Goal: Task Accomplishment & Management: Manage account settings

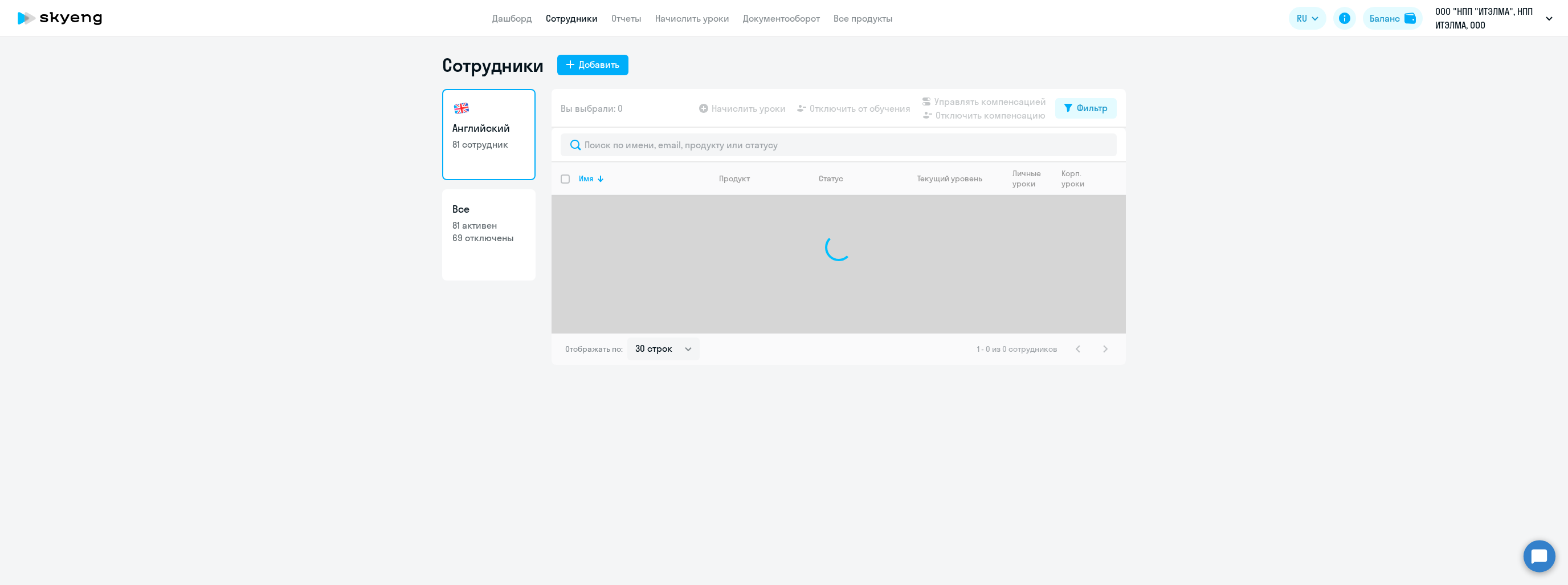
select select "30"
click at [525, 21] on link "Дашборд" at bounding box center [513, 18] width 40 height 11
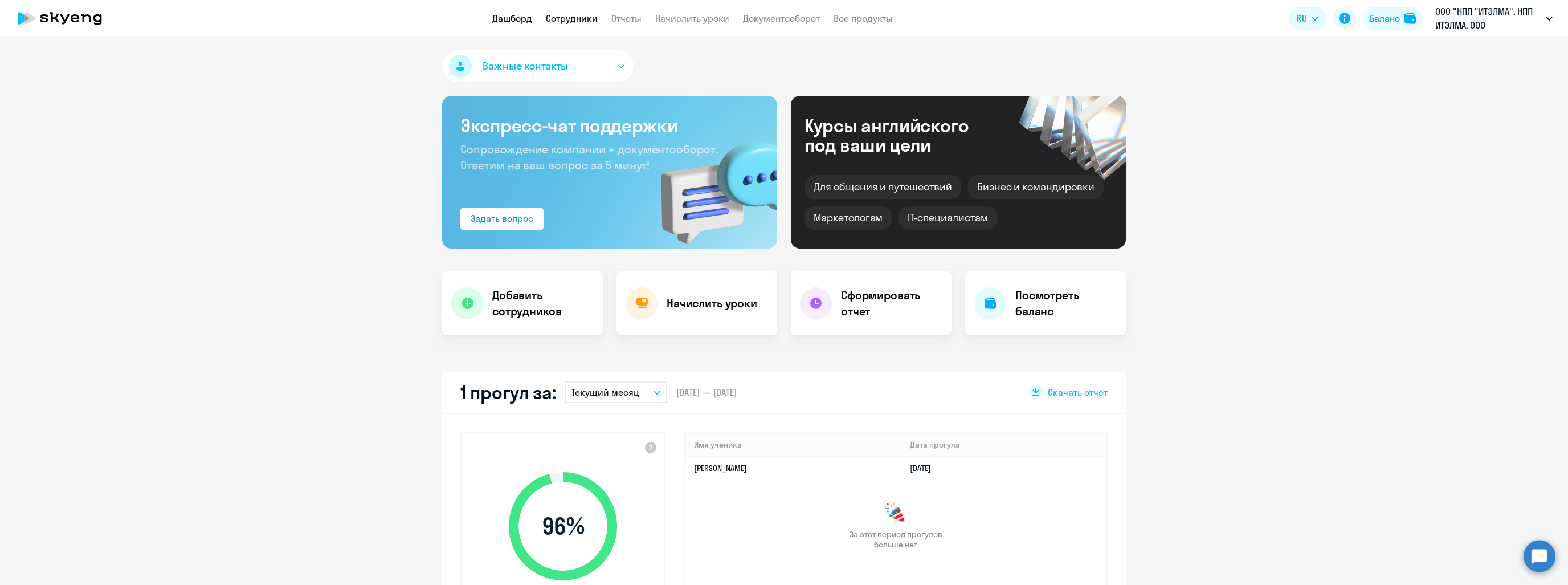
click at [586, 19] on link "Сотрудники" at bounding box center [572, 18] width 52 height 11
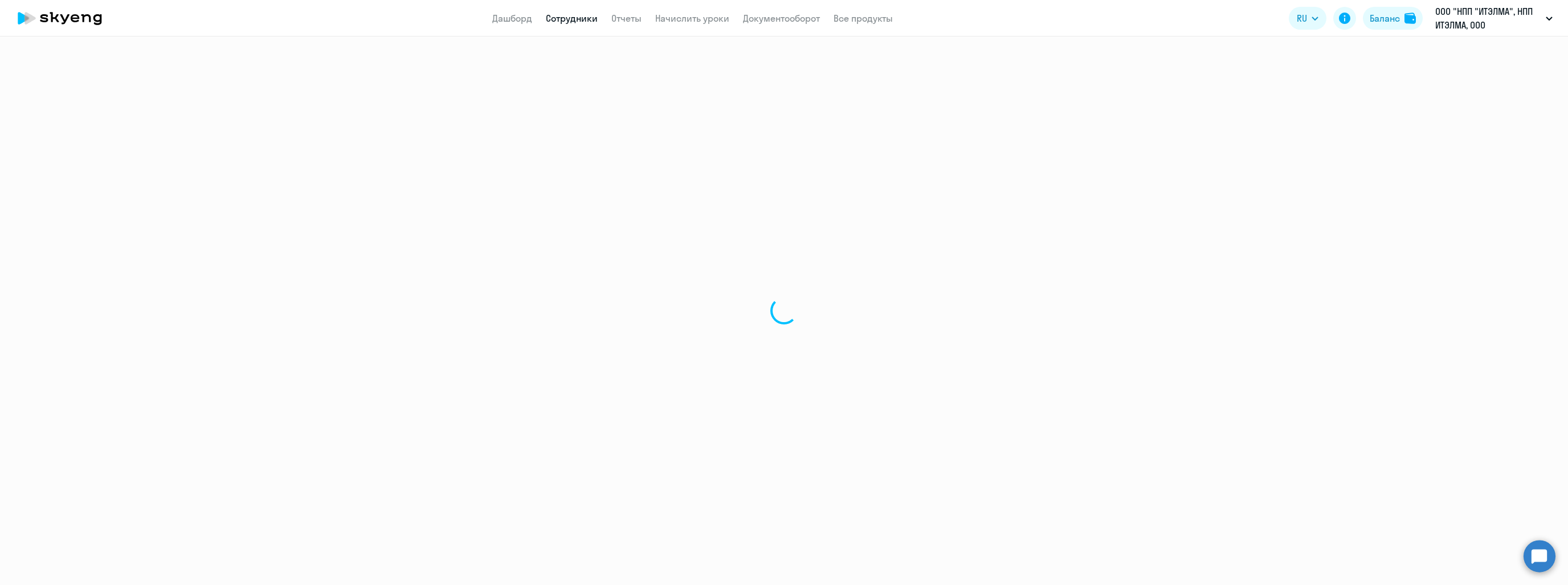
select select "30"
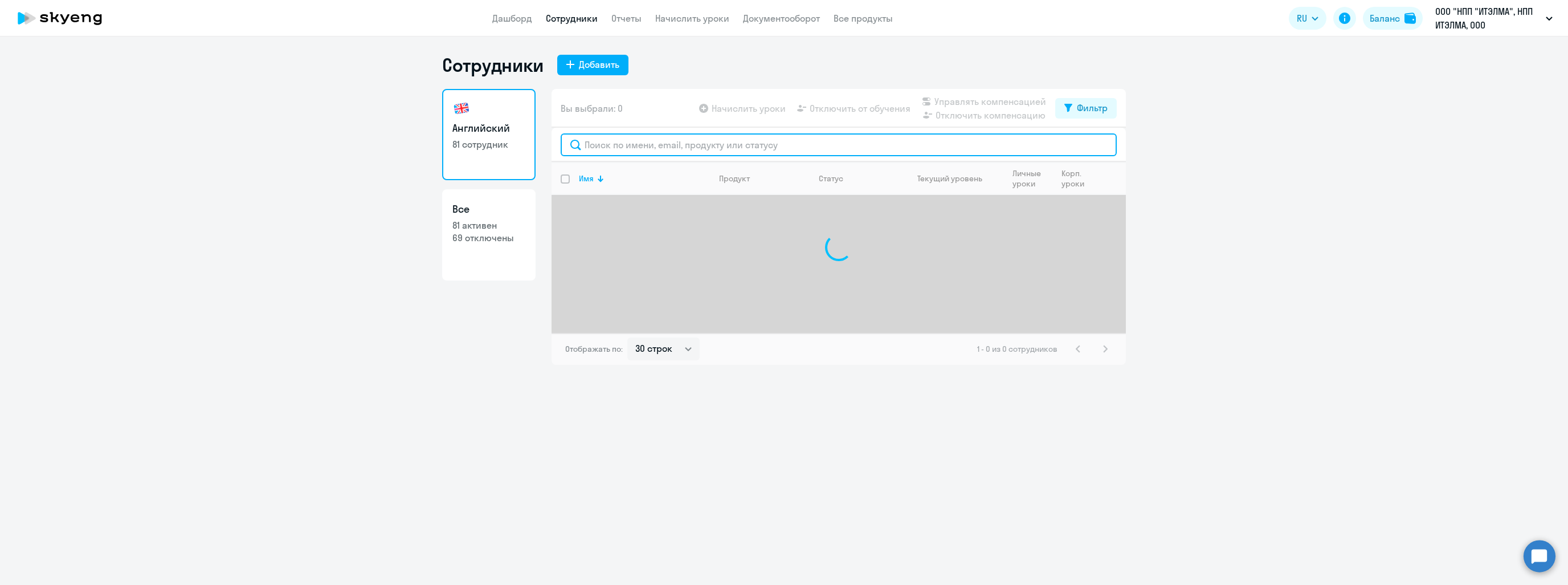
click at [605, 148] on input "text" at bounding box center [839, 145] width 556 height 23
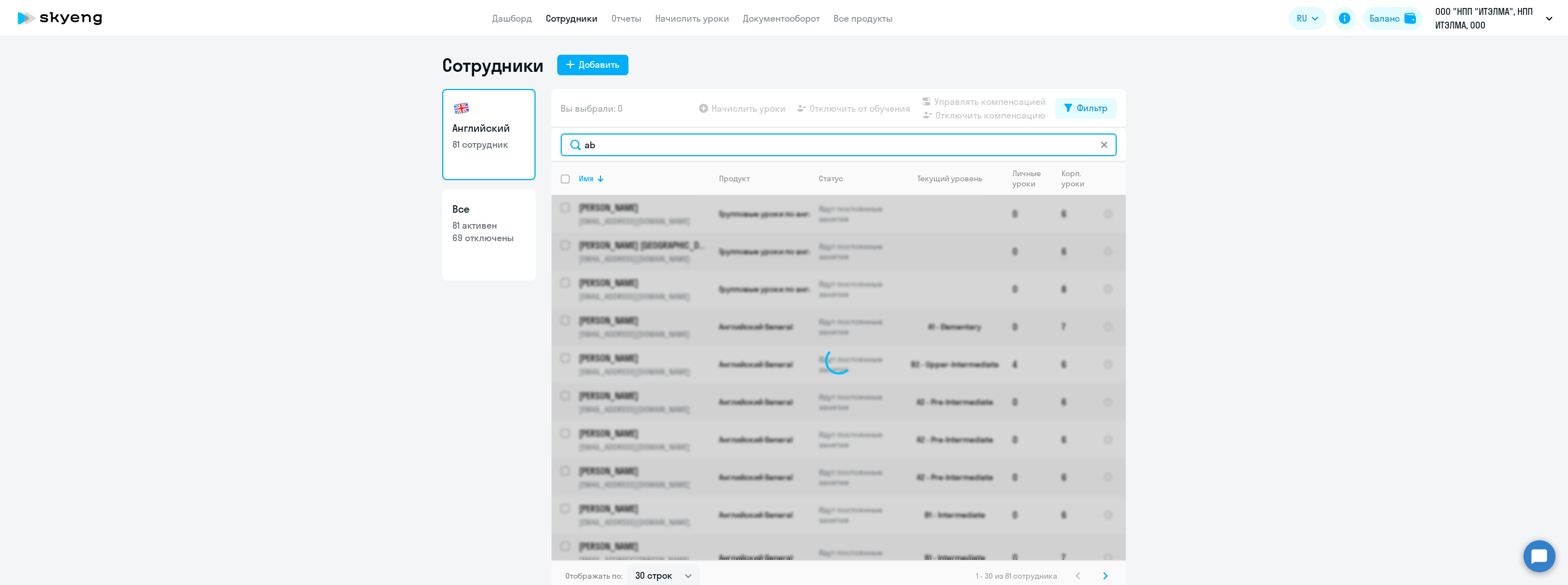
type input "a"
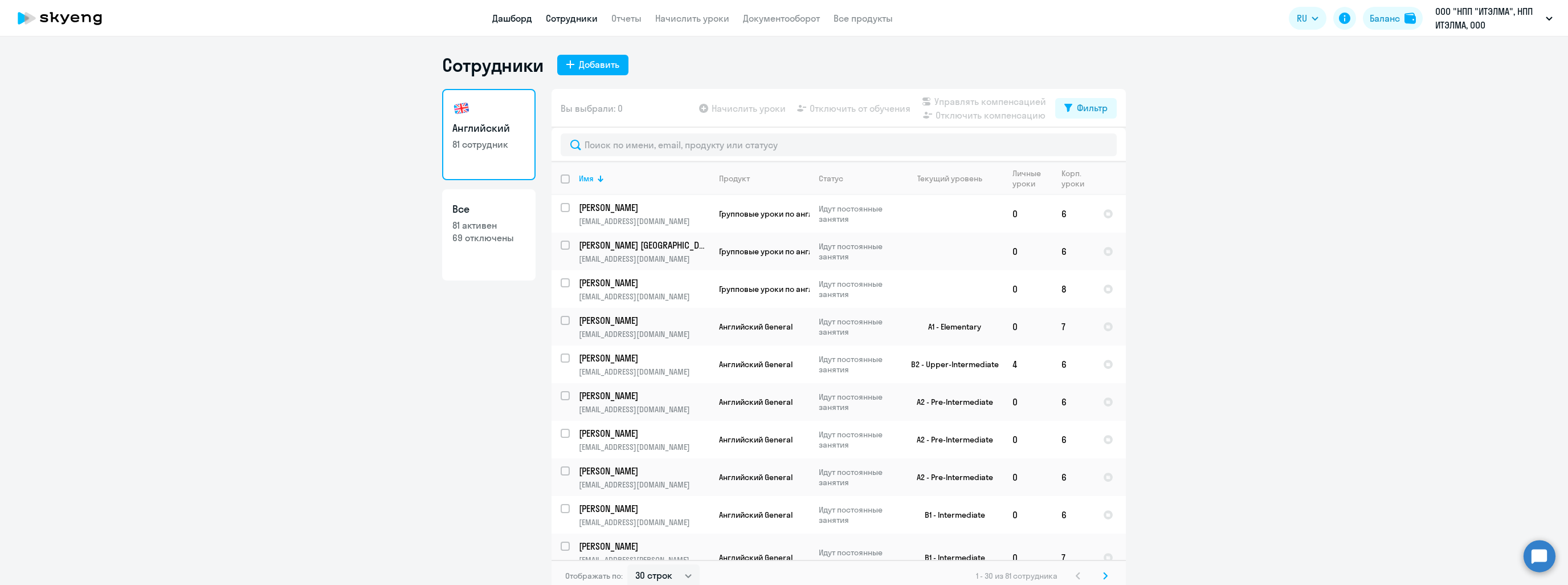
click at [512, 19] on link "Дашборд" at bounding box center [513, 18] width 40 height 11
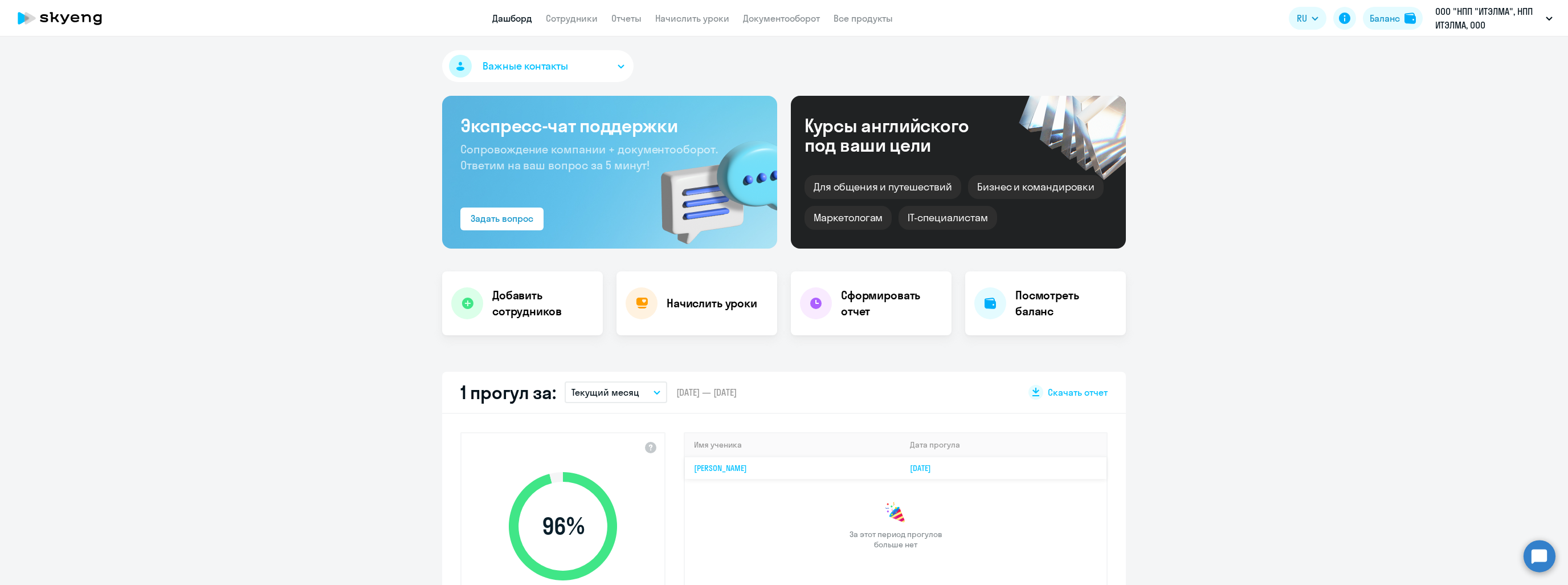
click at [747, 471] on link "[PERSON_NAME]" at bounding box center [720, 467] width 53 height 10
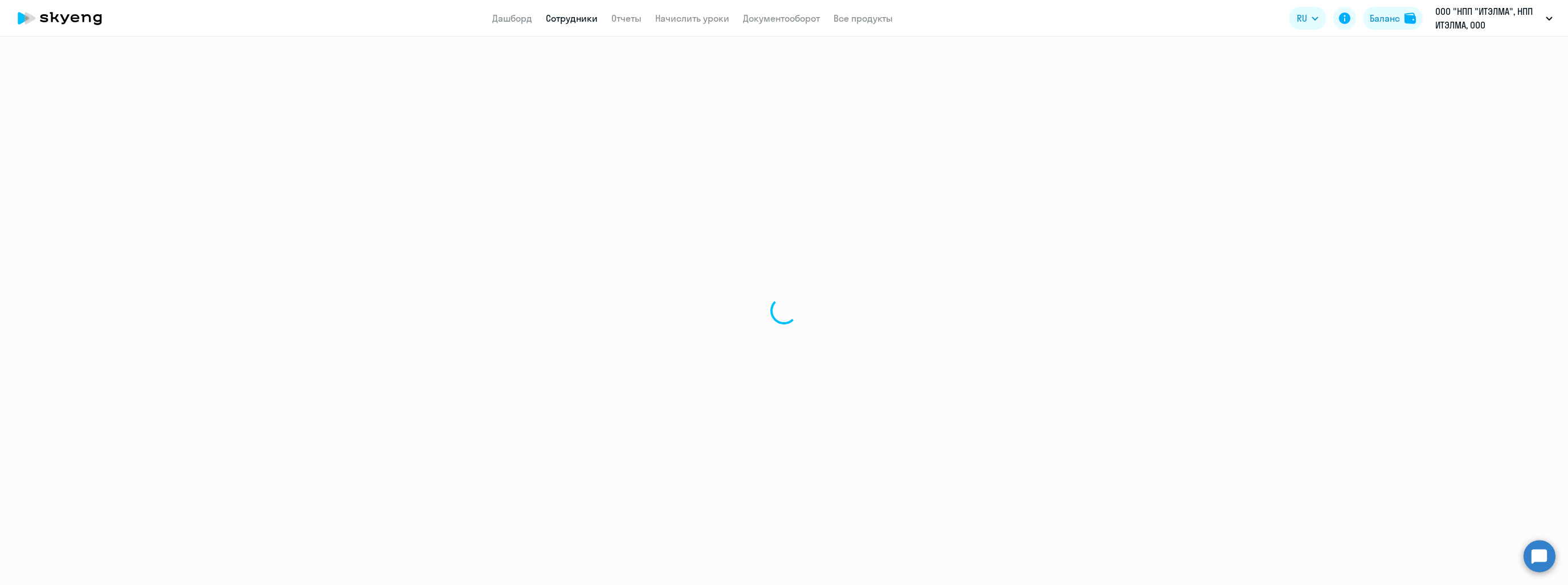
select select "english"
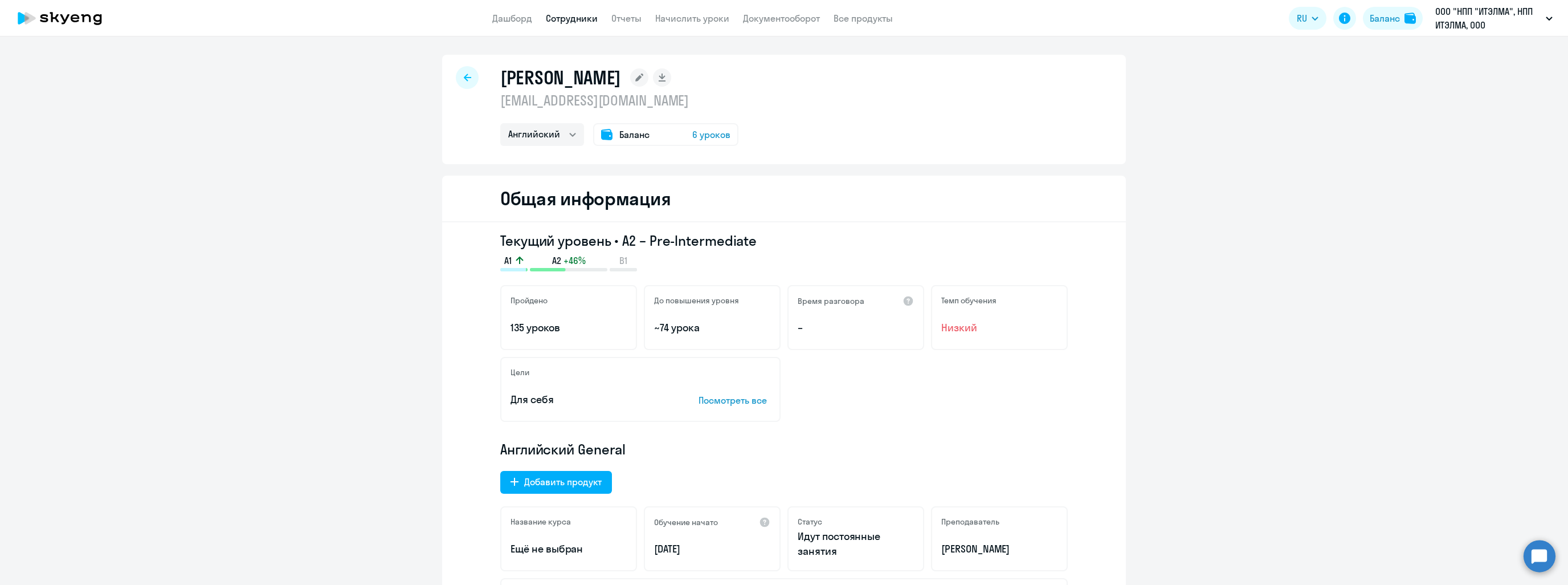
click at [467, 74] on div at bounding box center [467, 78] width 23 height 23
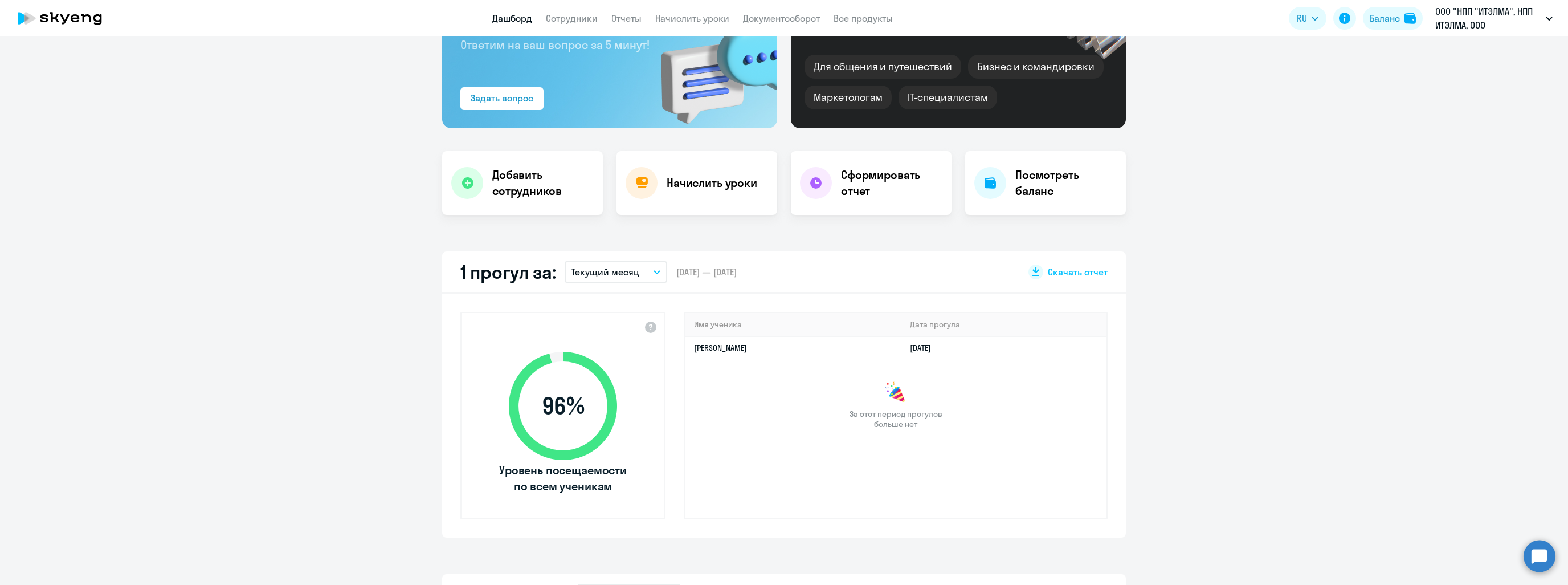
scroll to position [57, 0]
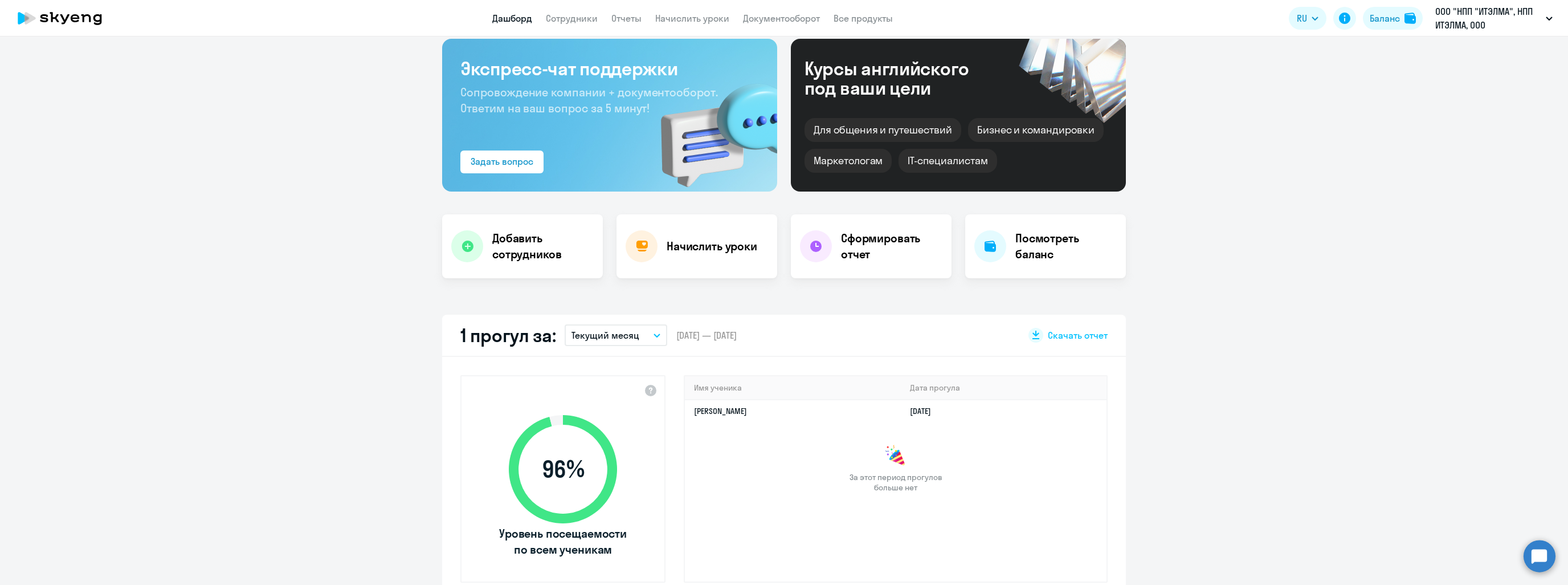
select select "30"
click at [313, 359] on app-truancy-attendance-dashboard "1 прогул за: Текущий месяц – [DATE] — [DATE] Скачать отчет 96 % Уровень посещае…" at bounding box center [784, 457] width 1568 height 286
click at [556, 17] on link "Сотрудники" at bounding box center [572, 18] width 52 height 11
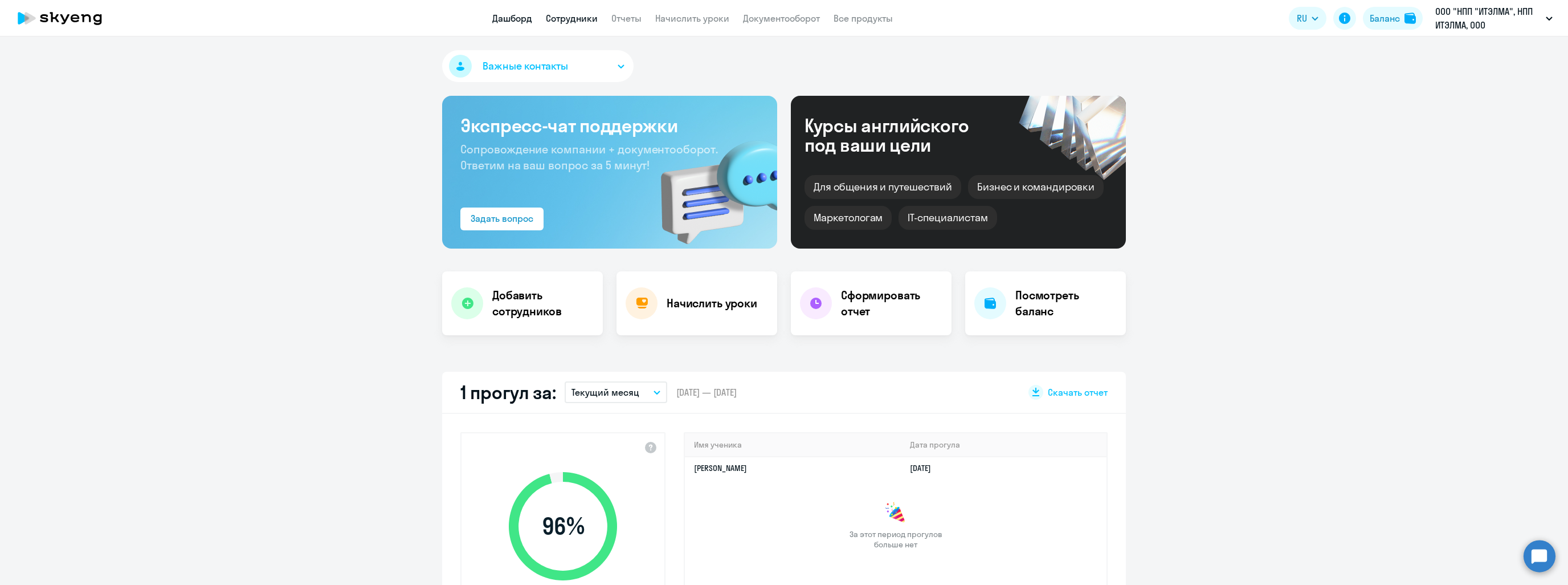
select select "30"
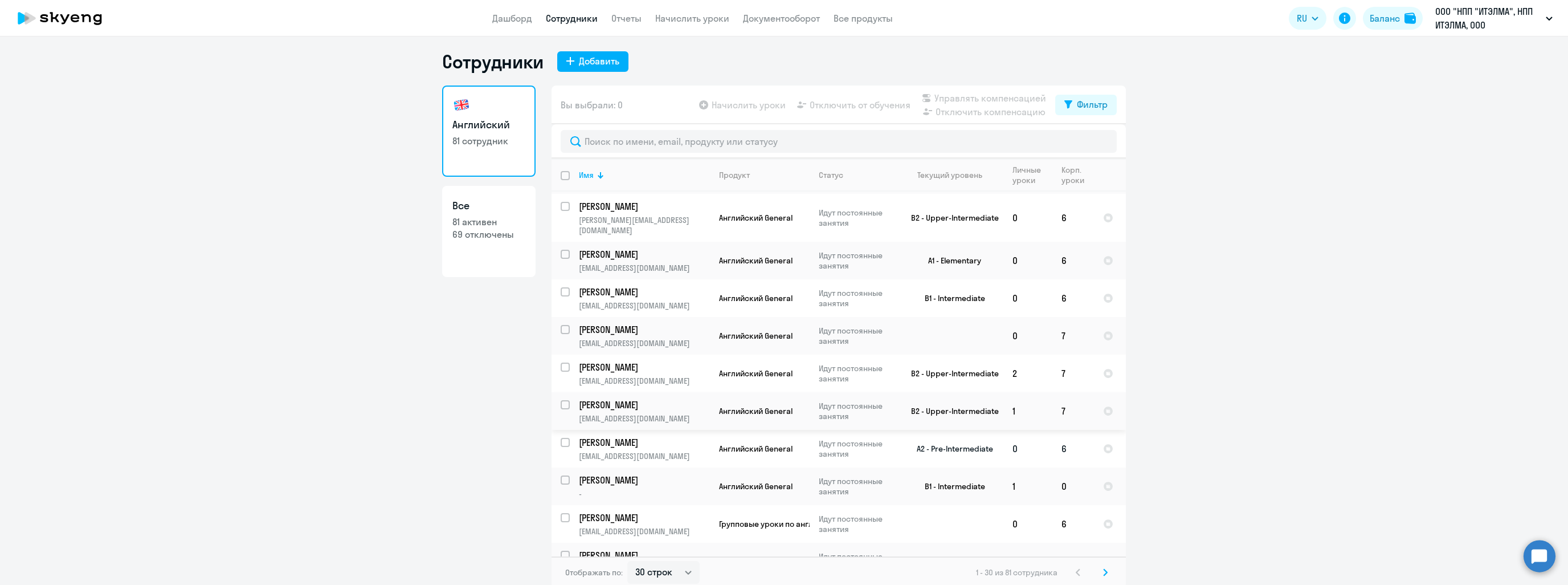
scroll to position [7, 0]
click at [668, 17] on link "Начислить уроки" at bounding box center [692, 18] width 74 height 11
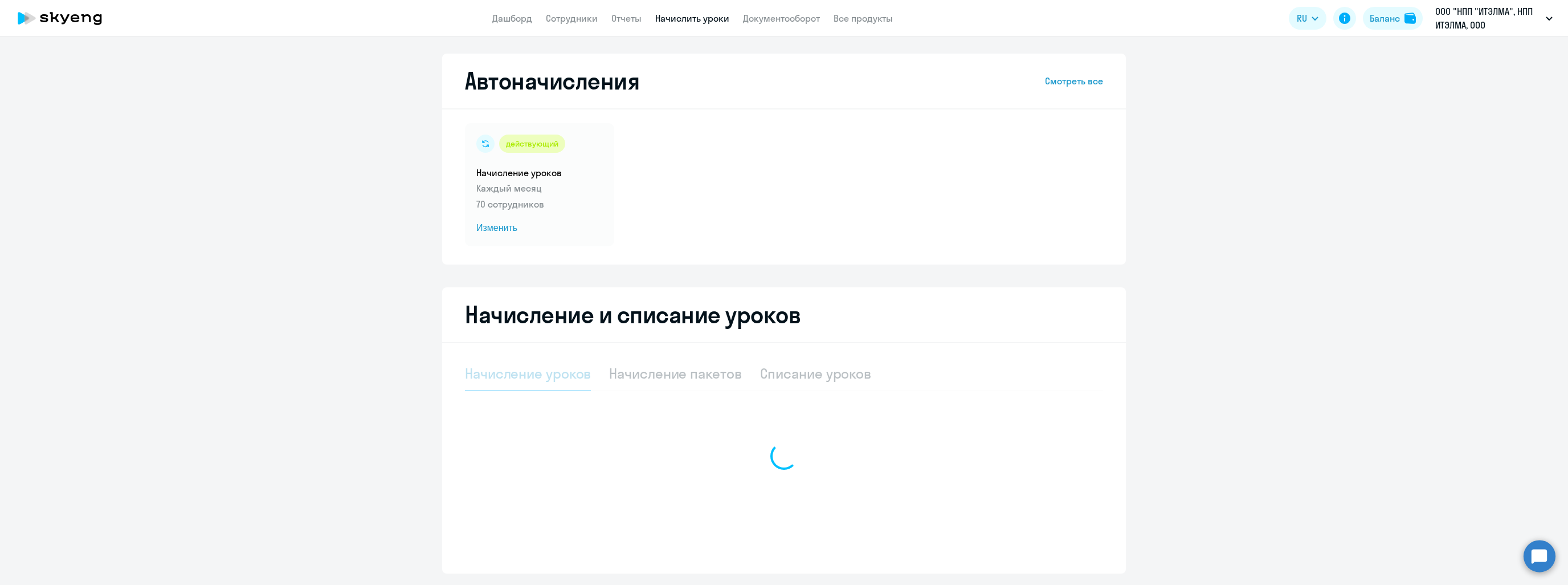
select select "10"
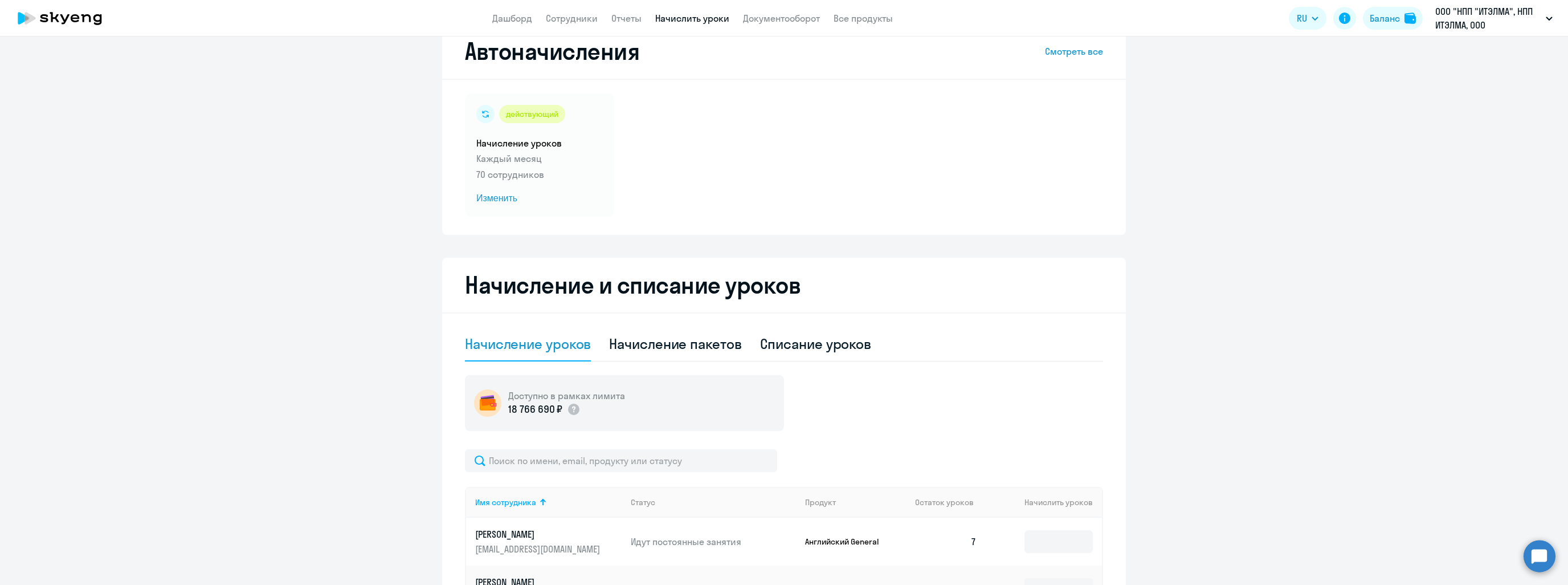
scroll to position [228, 0]
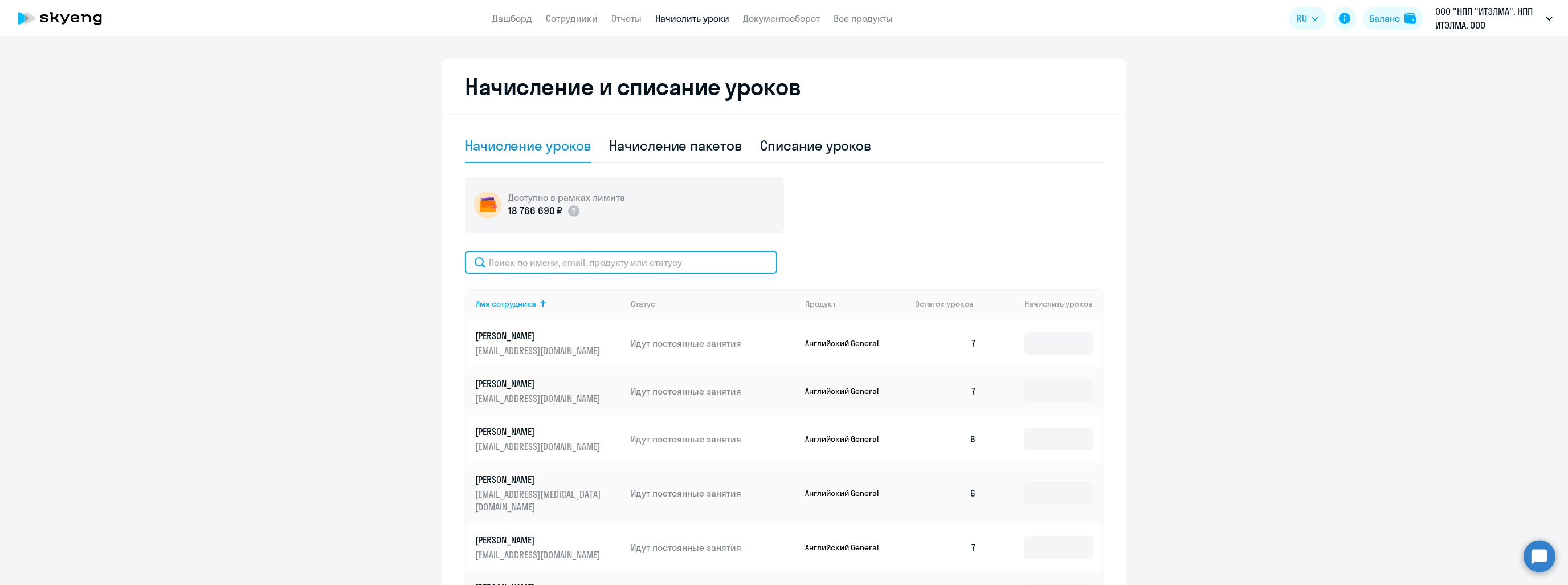
click at [623, 269] on input "text" at bounding box center [621, 262] width 313 height 23
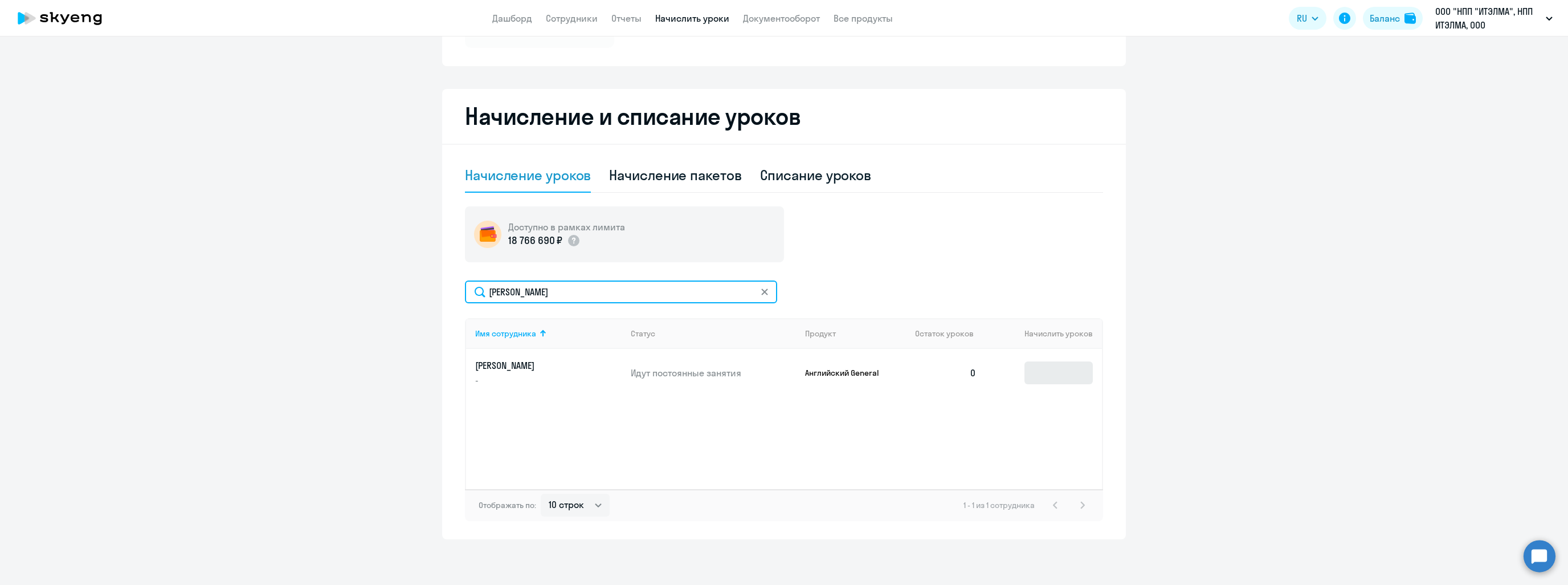
type input "[PERSON_NAME]"
click at [1051, 370] on input at bounding box center [1059, 373] width 68 height 23
type input "7"
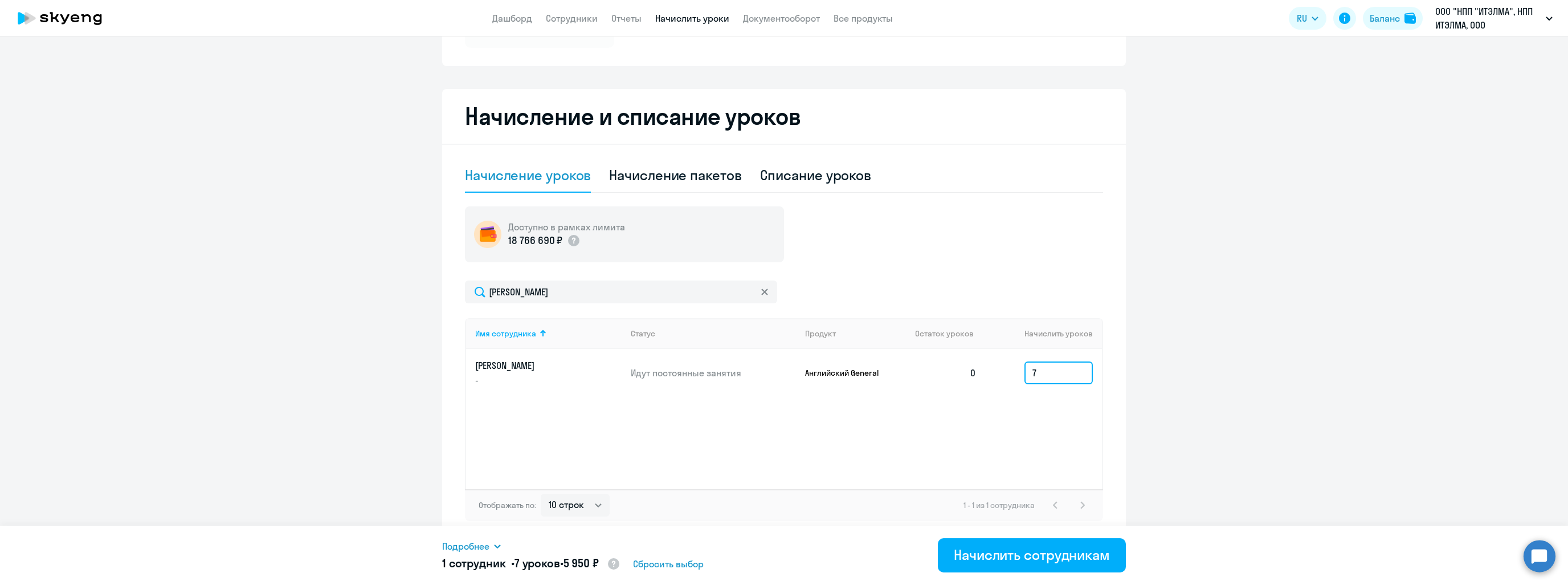
drag, startPoint x: 1045, startPoint y: 382, endPoint x: 1026, endPoint y: 382, distance: 19.0
click at [1026, 382] on input "7" at bounding box center [1059, 373] width 68 height 23
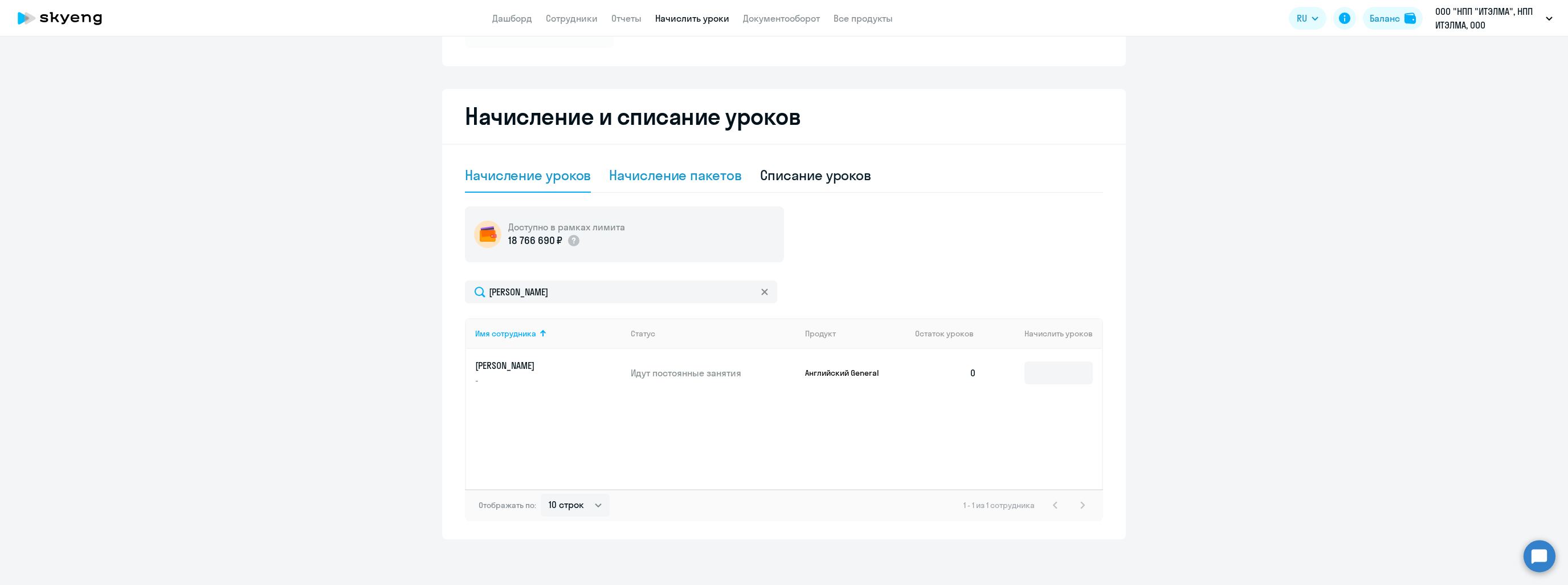
click at [689, 183] on div "Начисление пакетов" at bounding box center [675, 175] width 133 height 18
select select "10"
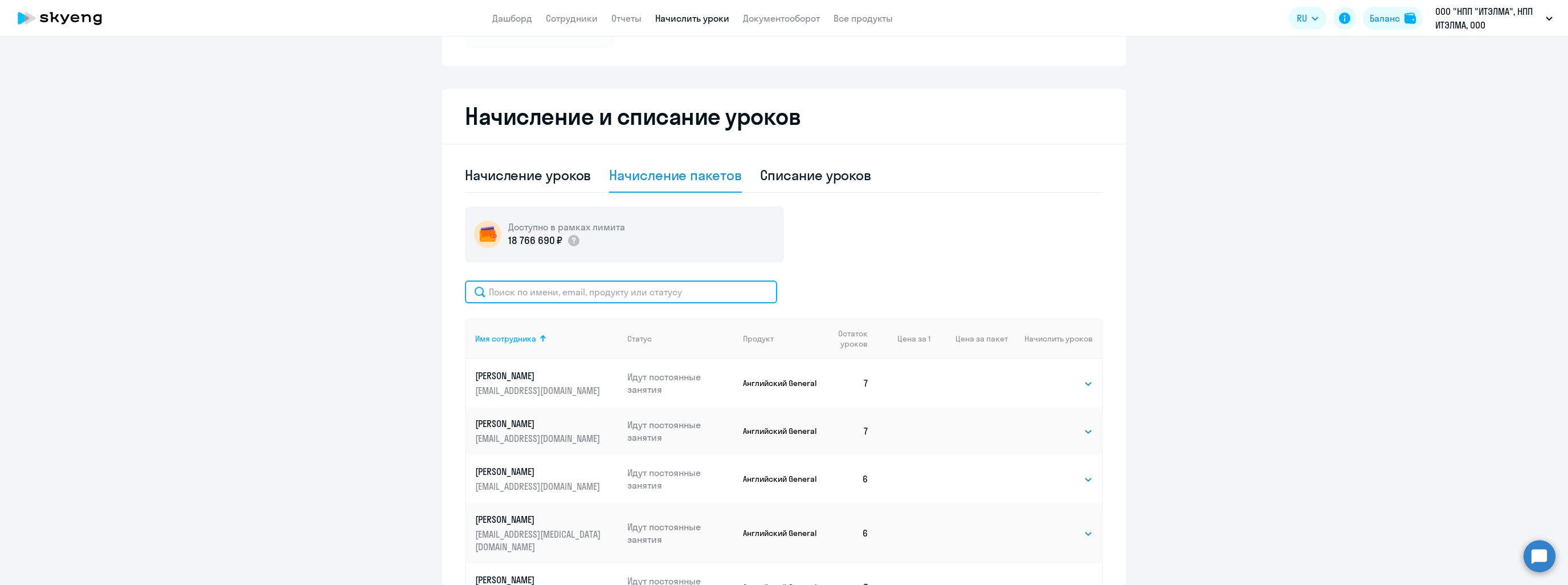
click at [630, 290] on input "text" at bounding box center [621, 292] width 313 height 23
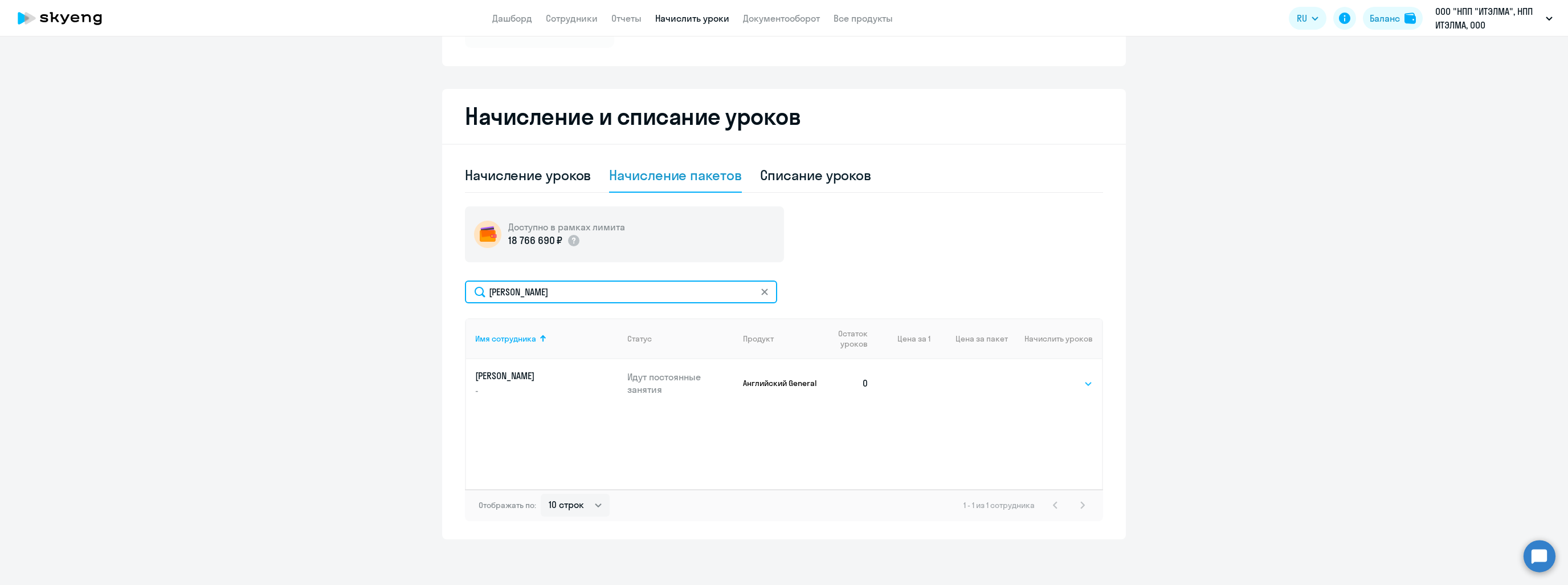
type input "[PERSON_NAME]"
click at [1078, 380] on select "Выбрать 4 8 16 32 64" at bounding box center [1069, 384] width 47 height 13
select select "8"
click at [1046, 377] on select "Выбрать 4 8 16 32 64" at bounding box center [1069, 384] width 47 height 13
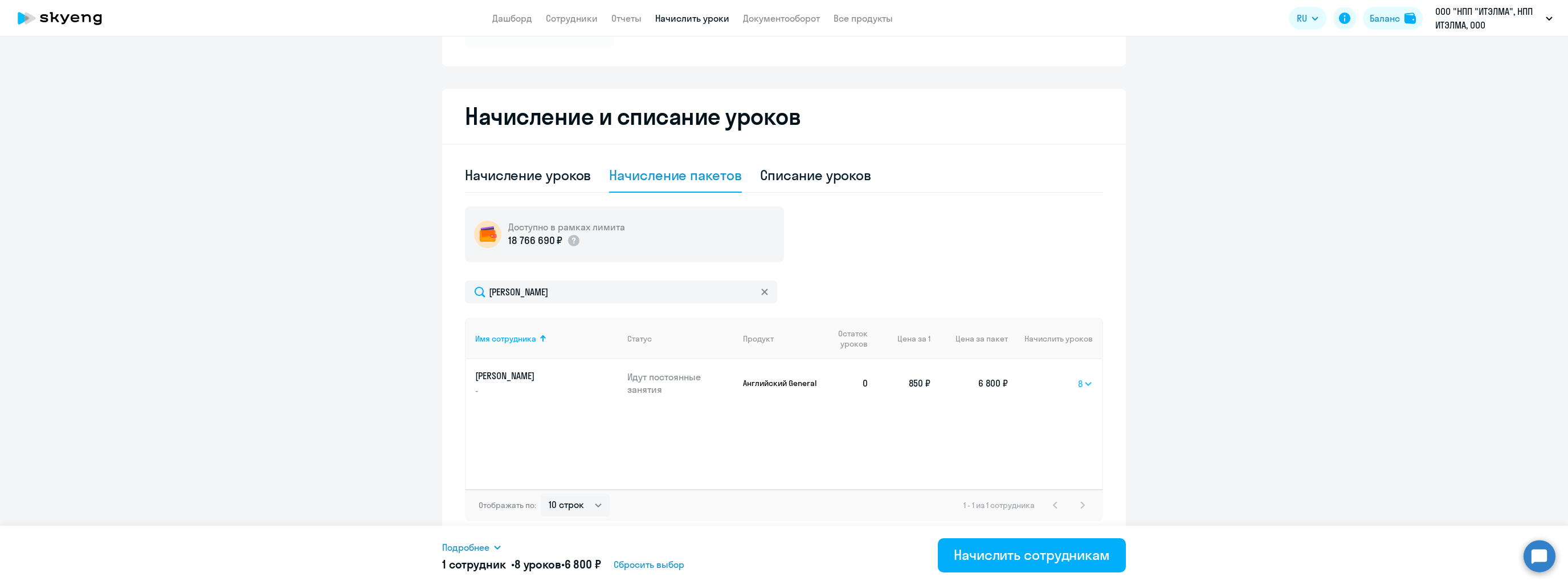
click at [1078, 379] on select "Выбрать 4 8 16 32 64" at bounding box center [1085, 384] width 15 height 13
select select
click at [1078, 377] on select "Выбрать 4 8 16 32 64" at bounding box center [1085, 384] width 15 height 13
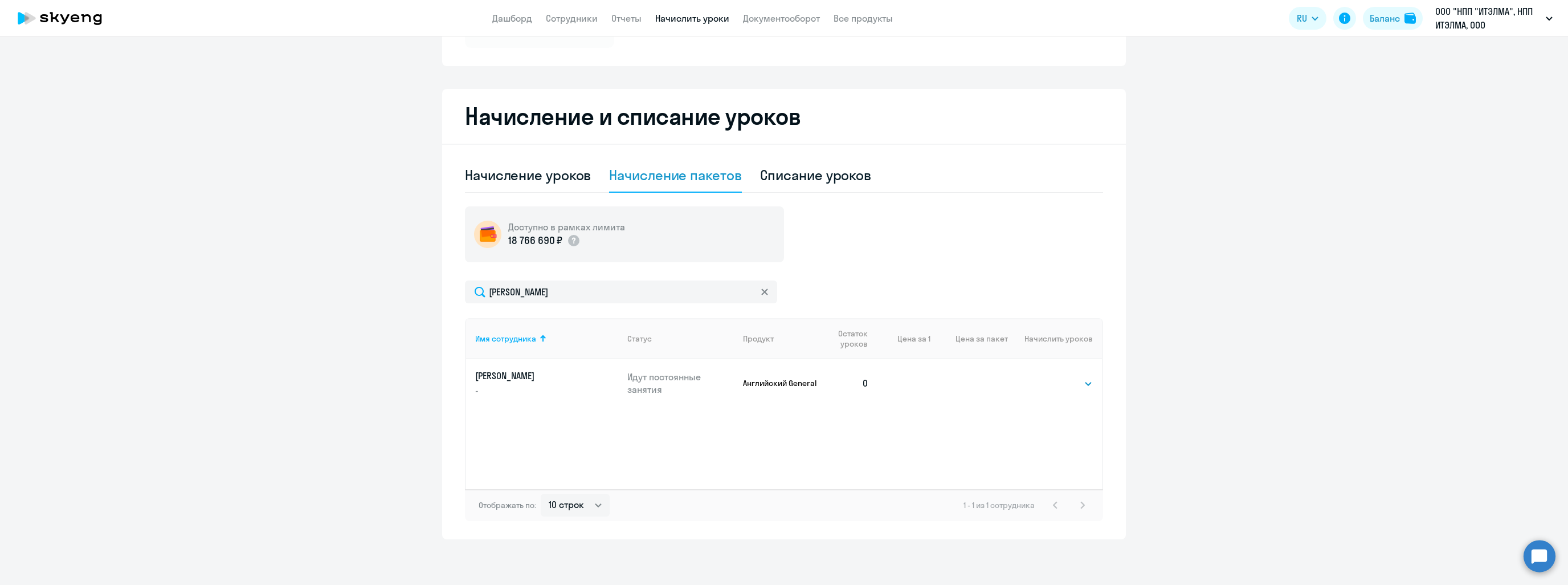
click at [763, 290] on icon at bounding box center [764, 292] width 7 height 7
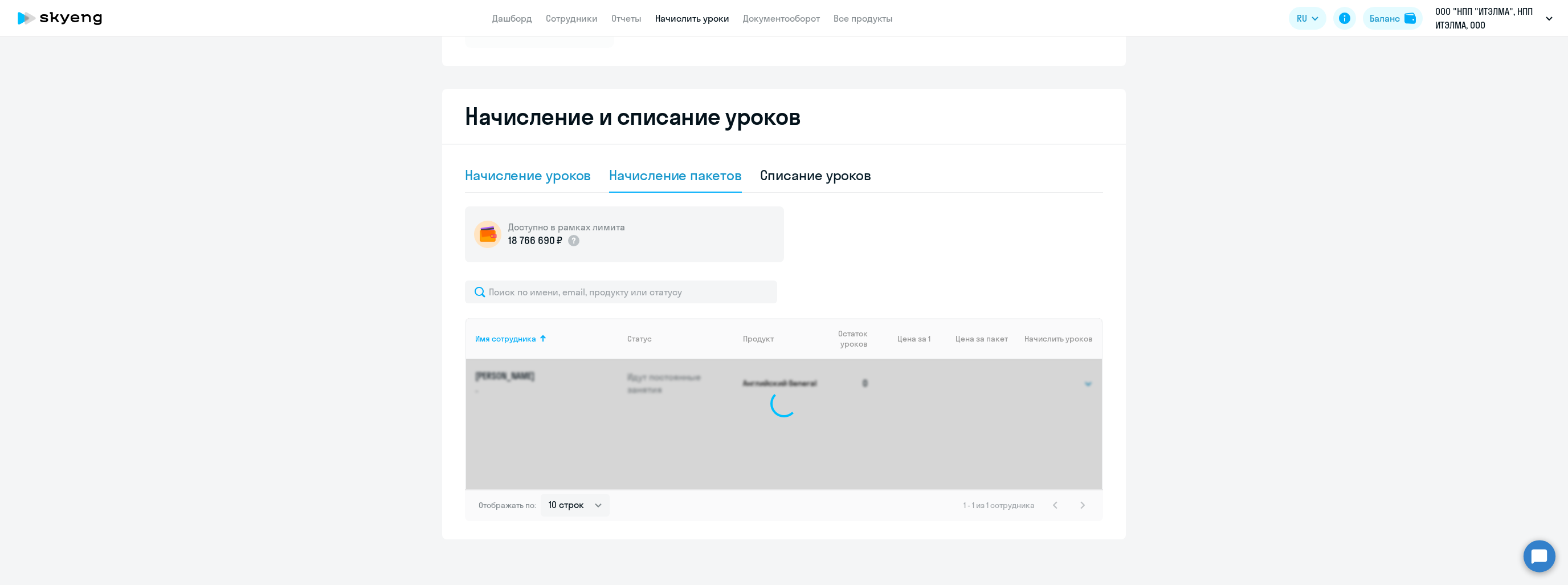
click at [519, 170] on div "Начисление уроков" at bounding box center [528, 175] width 126 height 18
select select "10"
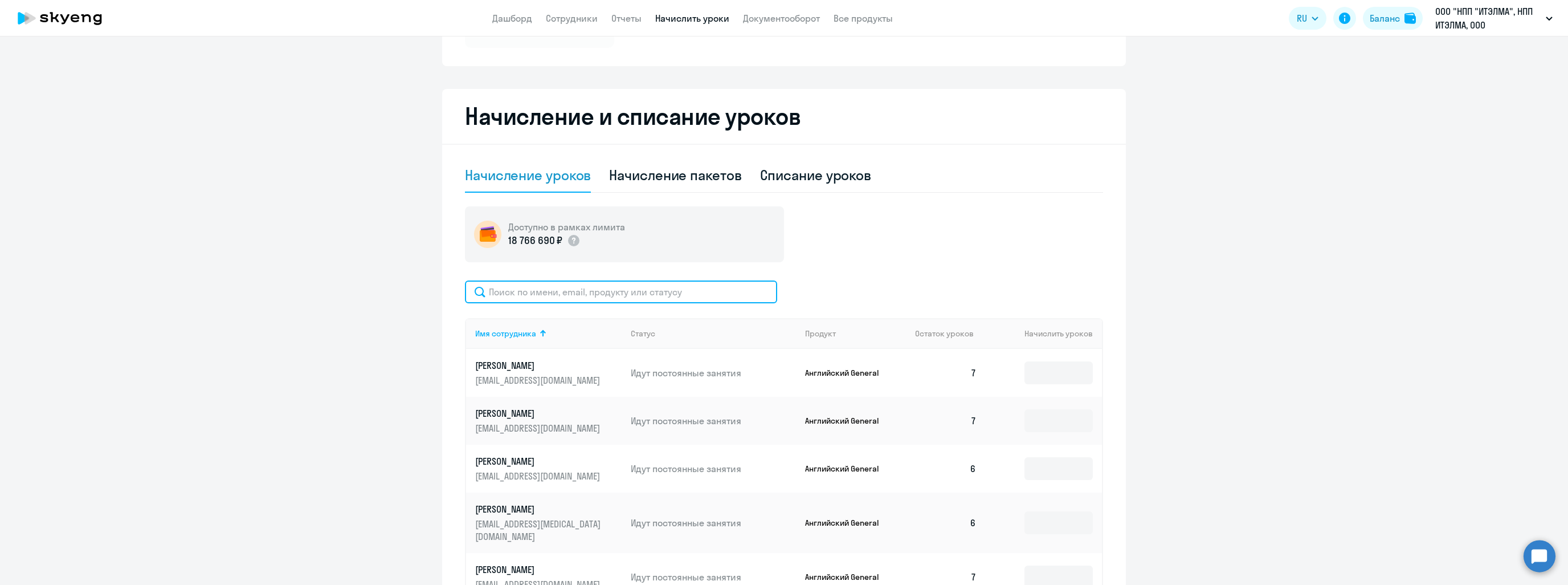
click at [687, 286] on input "text" at bounding box center [621, 292] width 313 height 23
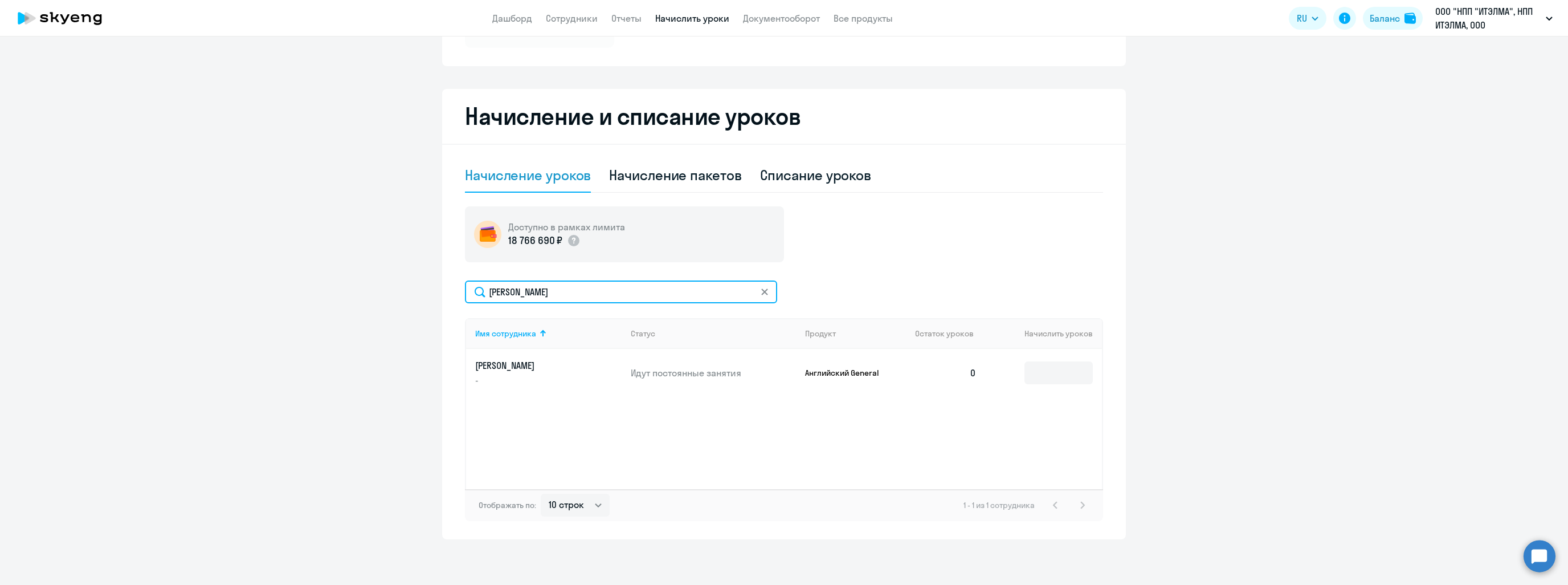
type input "[PERSON_NAME]"
click at [1047, 391] on td at bounding box center [1044, 373] width 116 height 48
click at [1055, 363] on input at bounding box center [1059, 373] width 68 height 23
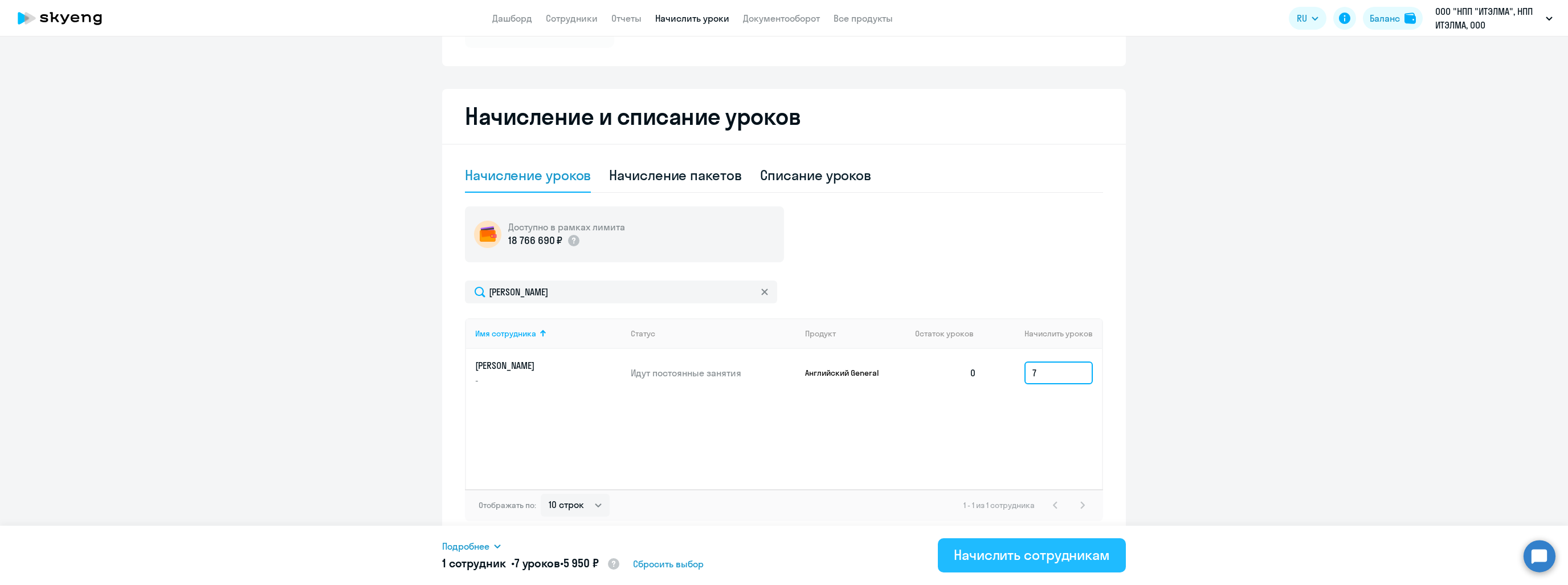
type input "7"
click at [1045, 562] on div "Начислить сотрудникам" at bounding box center [1031, 554] width 156 height 18
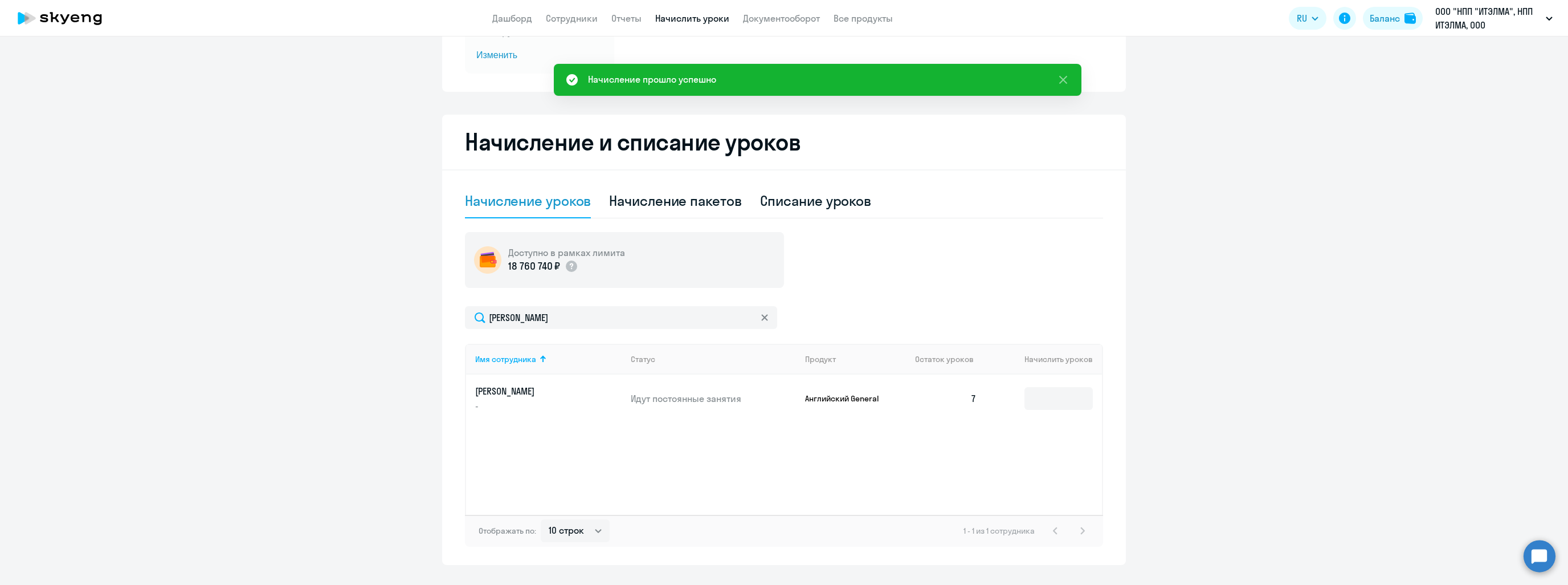
scroll to position [27, 0]
